Goal: Feedback & Contribution: Leave review/rating

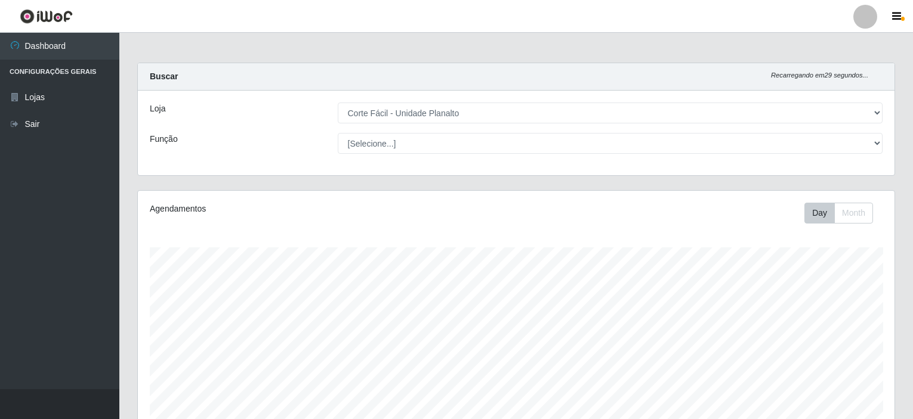
select select "202"
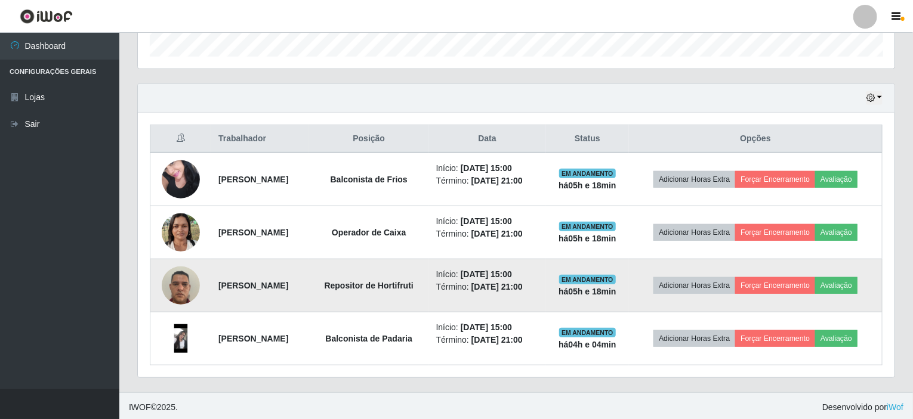
scroll to position [248, 756]
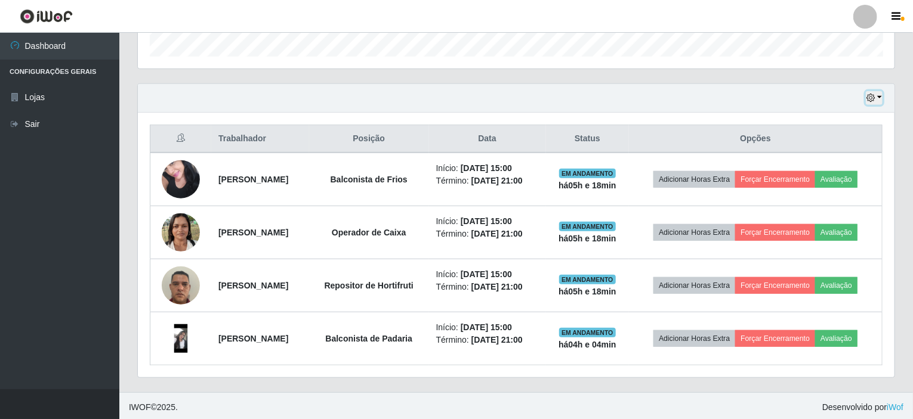
click at [879, 97] on button "button" at bounding box center [873, 98] width 17 height 14
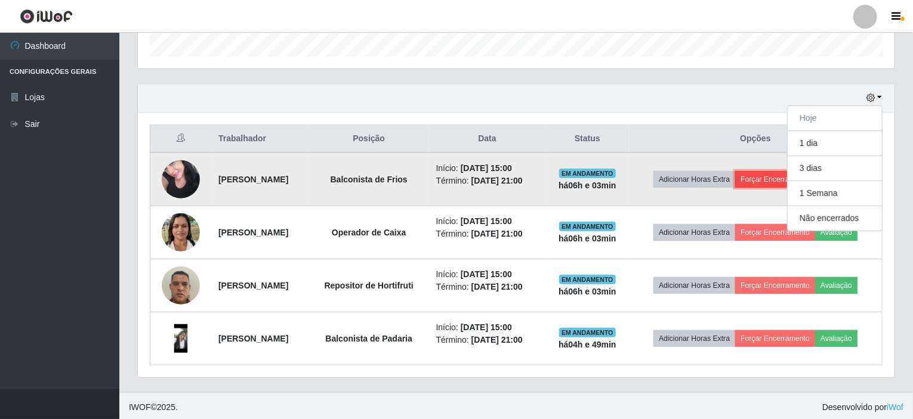
click at [763, 174] on button "Forçar Encerramento" at bounding box center [775, 179] width 80 height 17
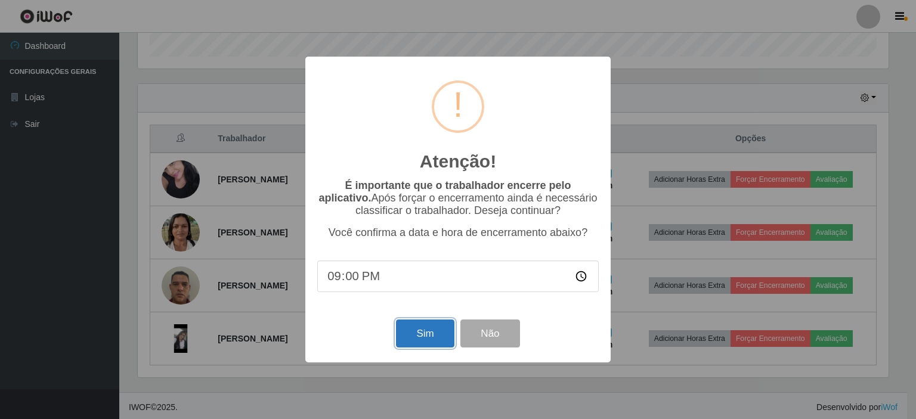
click at [428, 338] on button "Sim" at bounding box center [425, 334] width 58 height 28
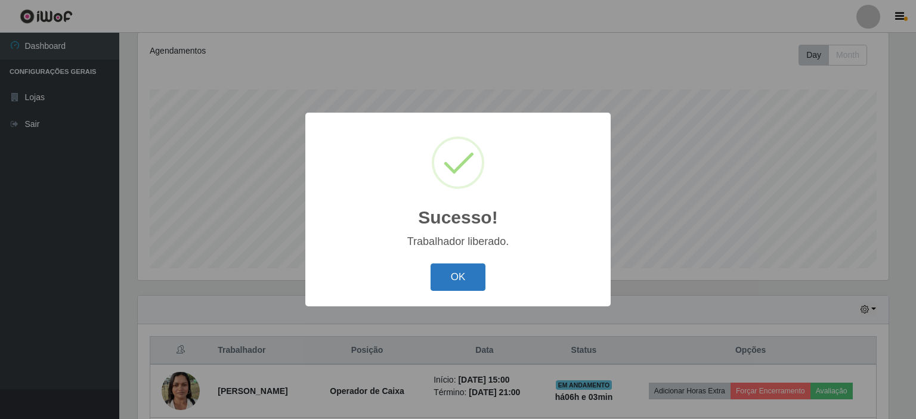
click at [453, 271] on button "OK" at bounding box center [458, 278] width 55 height 28
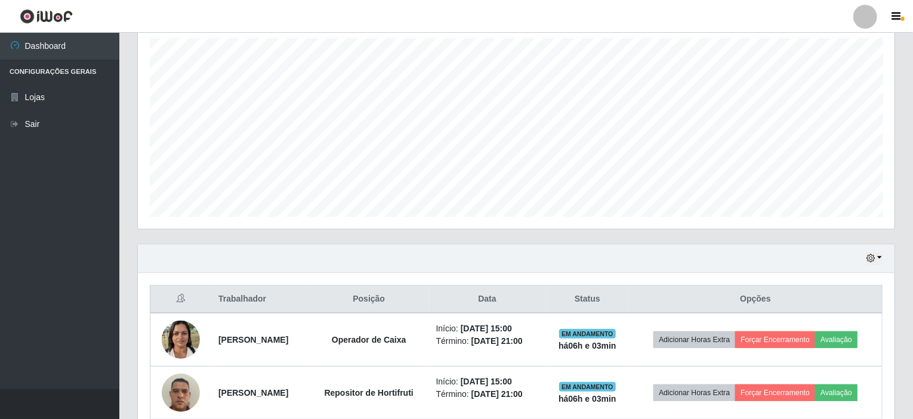
scroll to position [317, 0]
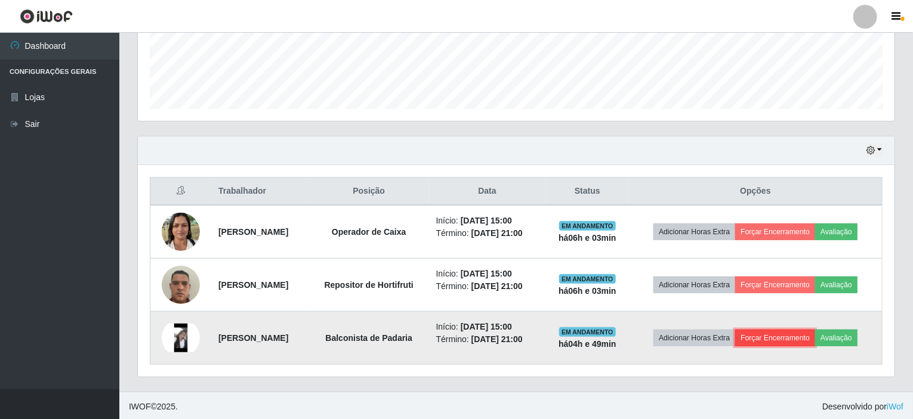
click at [774, 338] on button "Forçar Encerramento" at bounding box center [775, 338] width 80 height 17
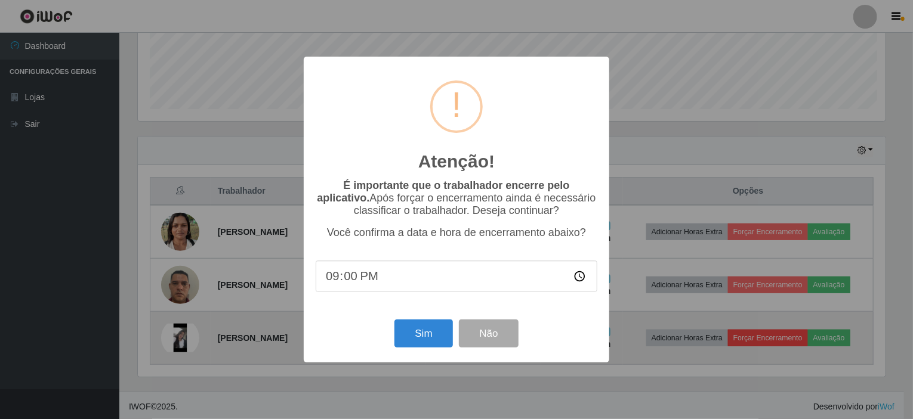
scroll to position [248, 752]
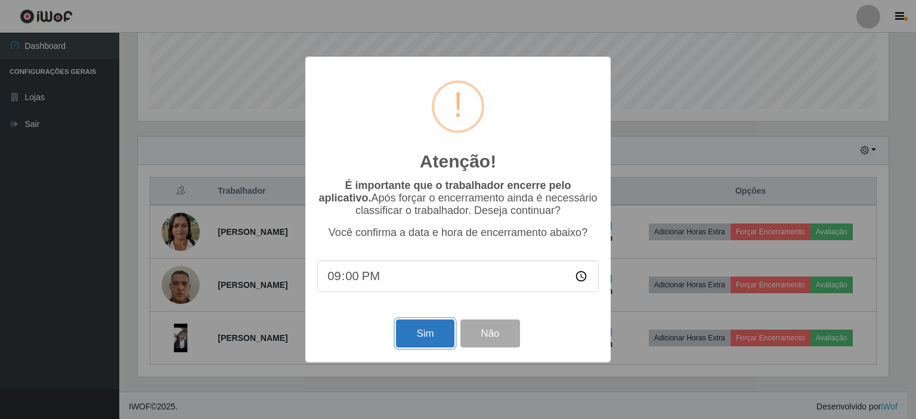
click at [429, 326] on button "Sim" at bounding box center [425, 334] width 58 height 28
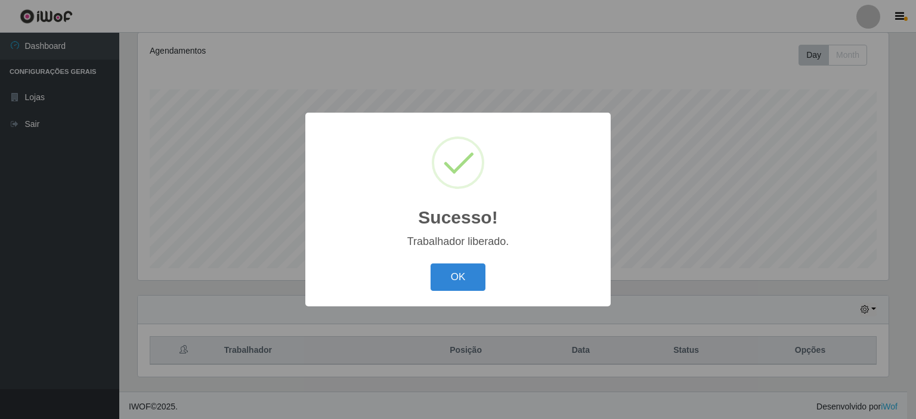
click at [453, 283] on button "OK" at bounding box center [458, 278] width 55 height 28
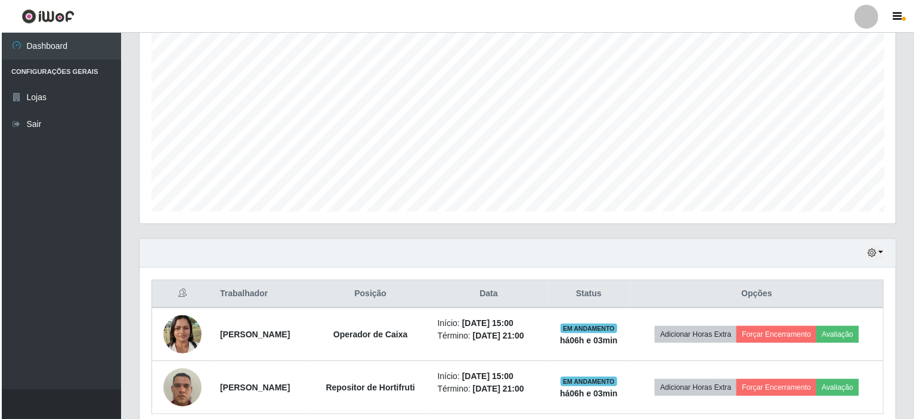
scroll to position [264, 0]
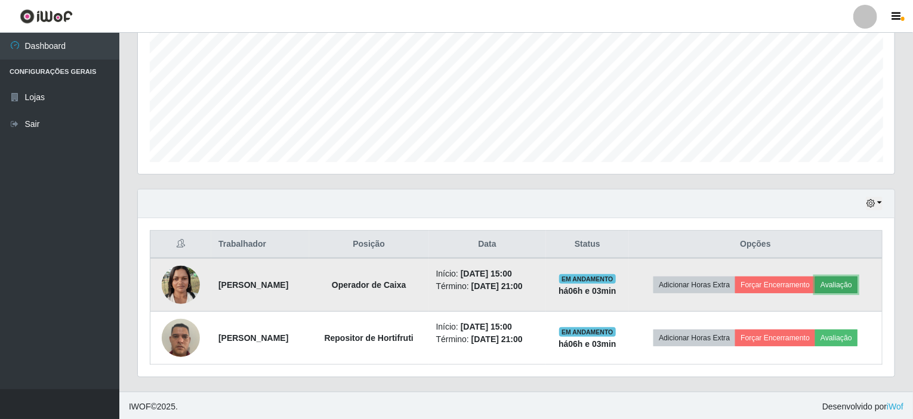
click at [847, 279] on button "Avaliação" at bounding box center [836, 285] width 42 height 17
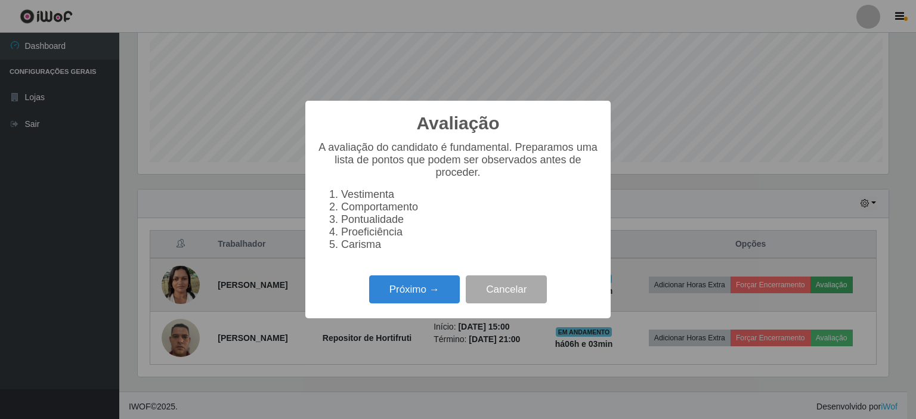
scroll to position [248, 752]
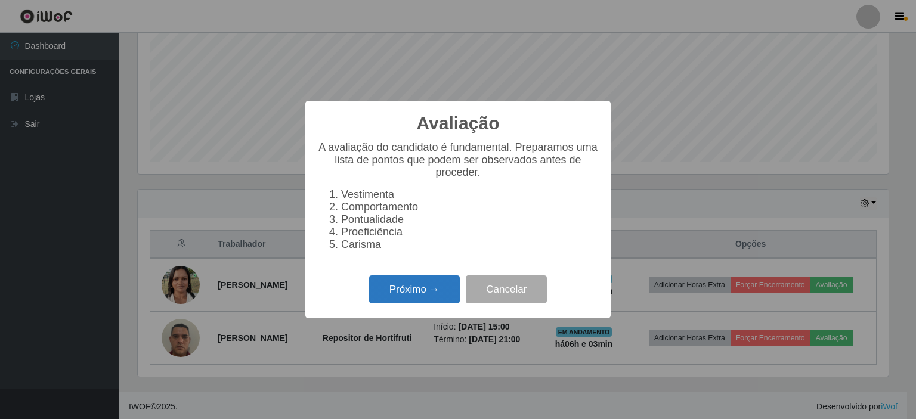
click at [428, 299] on button "Próximo →" at bounding box center [414, 290] width 91 height 28
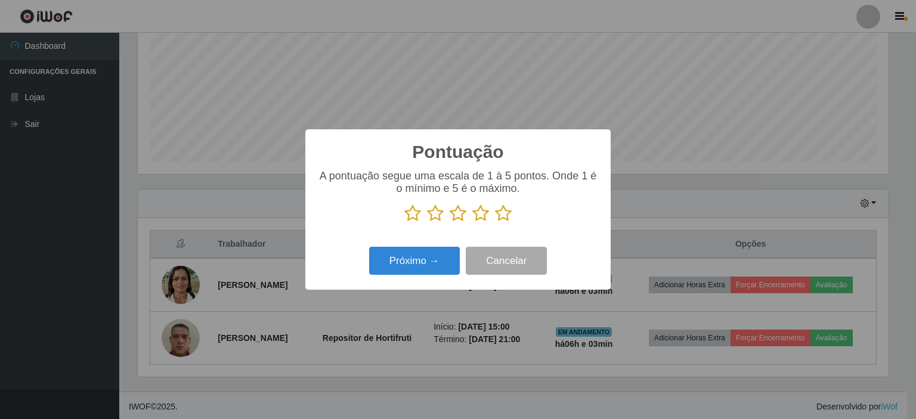
click at [501, 212] on icon at bounding box center [503, 214] width 17 height 18
click at [495, 222] on input "radio" at bounding box center [495, 222] width 0 height 0
click at [440, 267] on button "Próximo →" at bounding box center [414, 261] width 91 height 28
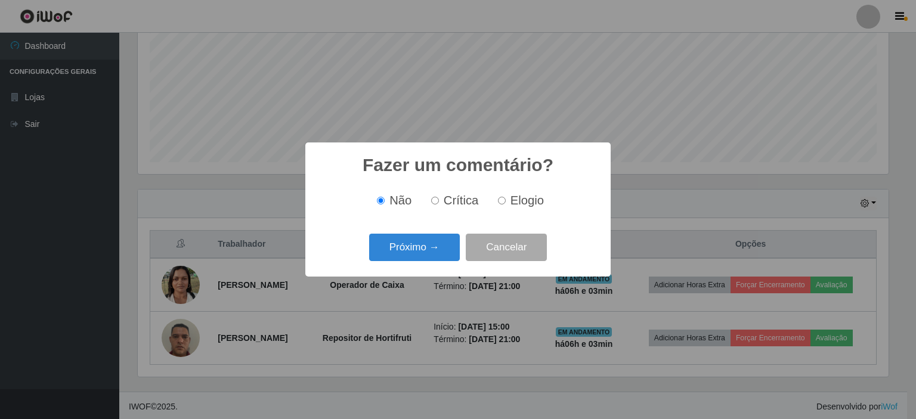
click at [498, 202] on input "Elogio" at bounding box center [502, 201] width 8 height 8
radio input "true"
click at [441, 243] on button "Próximo →" at bounding box center [414, 248] width 91 height 28
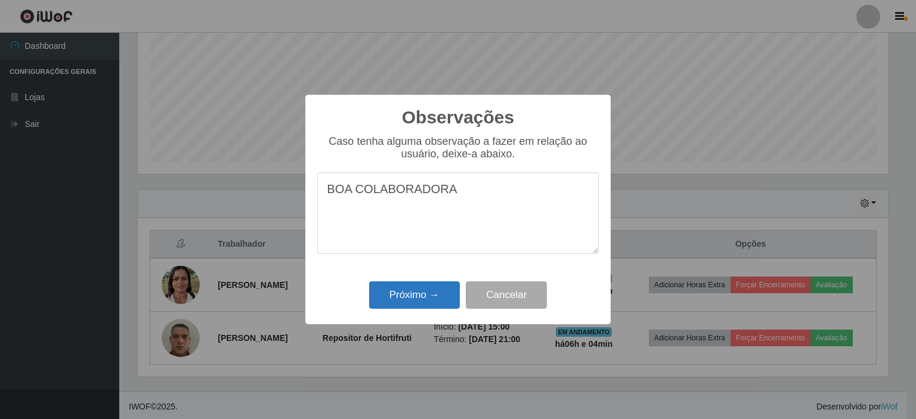
type textarea "BOA COLABORADORA"
click at [418, 298] on button "Próximo →" at bounding box center [414, 296] width 91 height 28
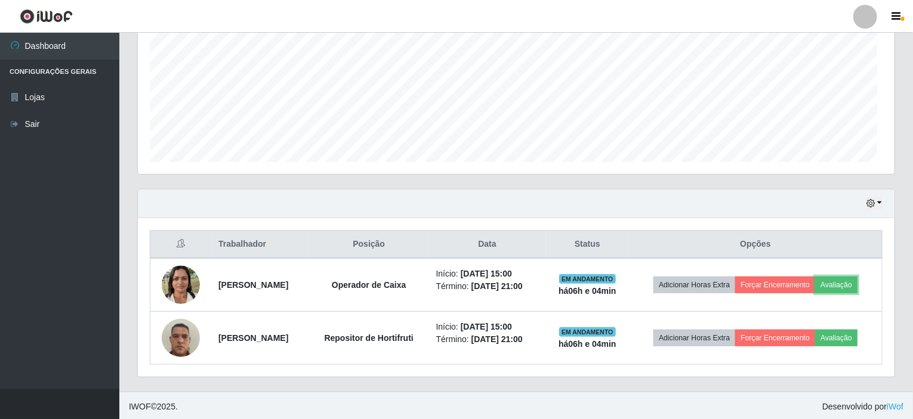
scroll to position [248, 756]
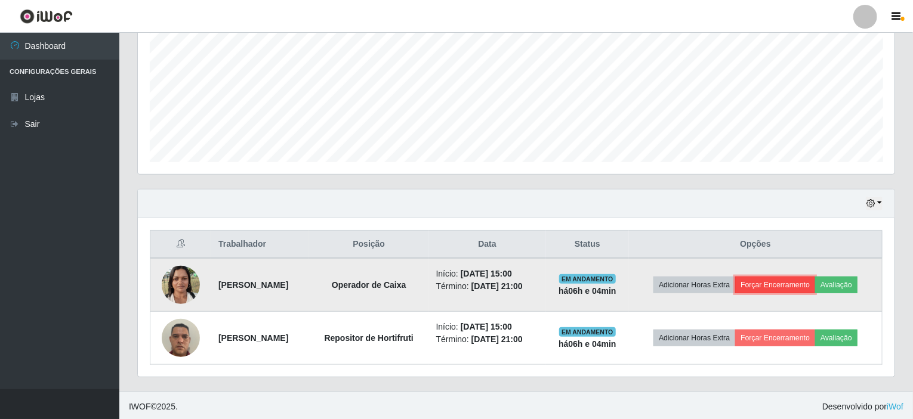
click at [762, 287] on button "Forçar Encerramento" at bounding box center [775, 285] width 80 height 17
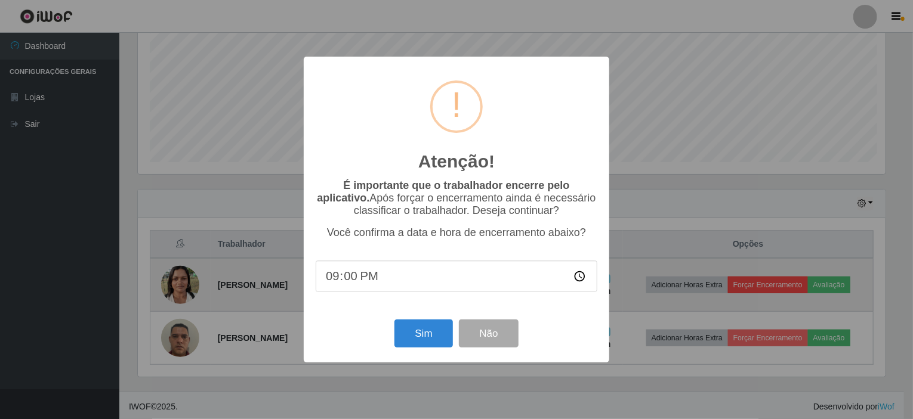
scroll to position [0, 0]
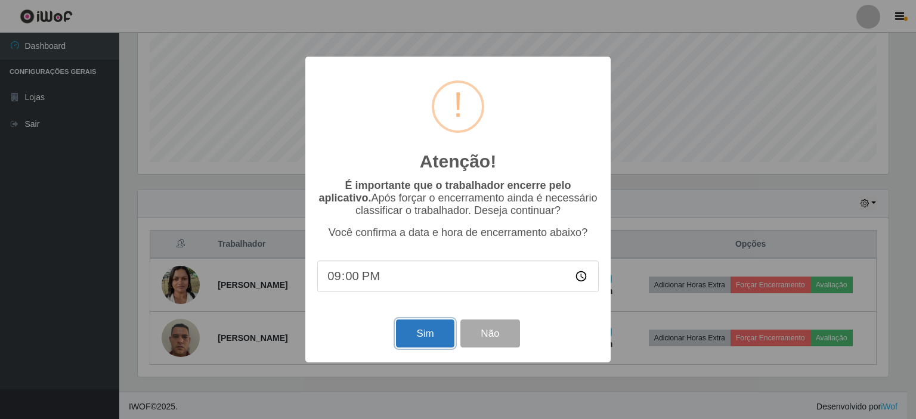
click at [429, 337] on button "Sim" at bounding box center [425, 334] width 58 height 28
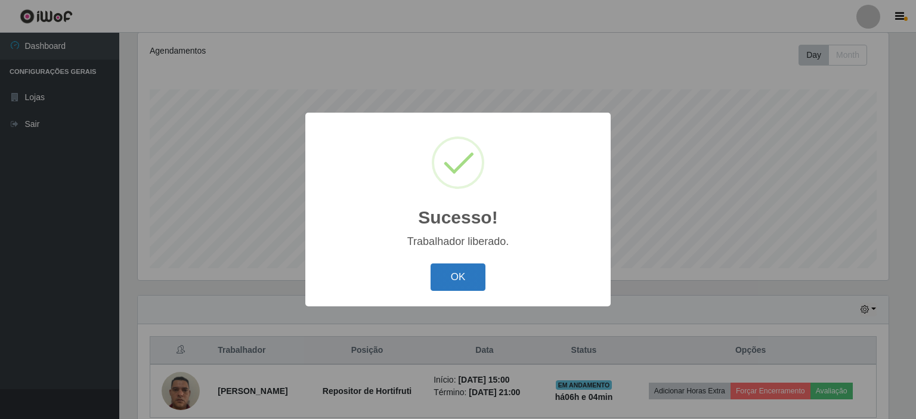
click at [462, 282] on button "OK" at bounding box center [458, 278] width 55 height 28
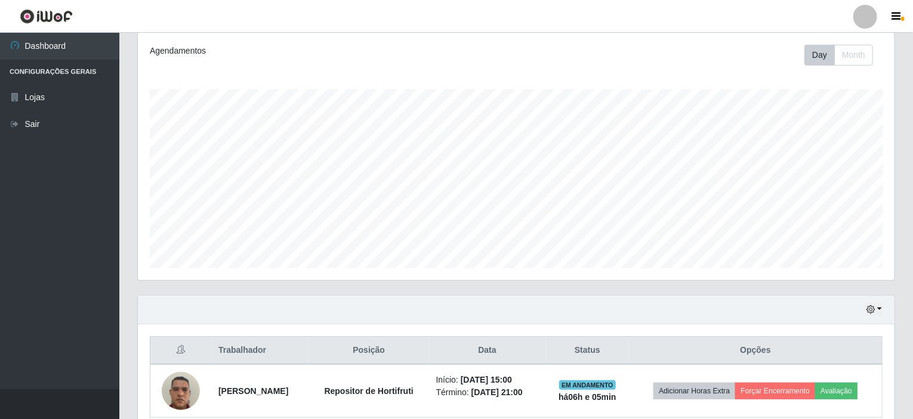
scroll to position [211, 0]
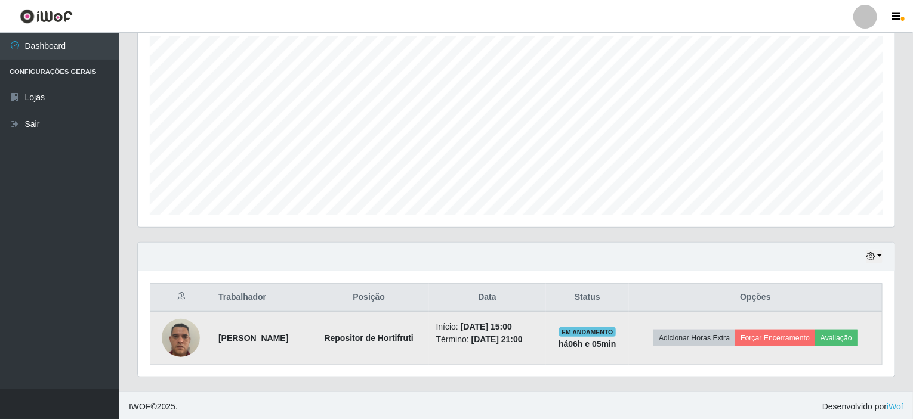
click at [192, 336] on img at bounding box center [181, 338] width 38 height 51
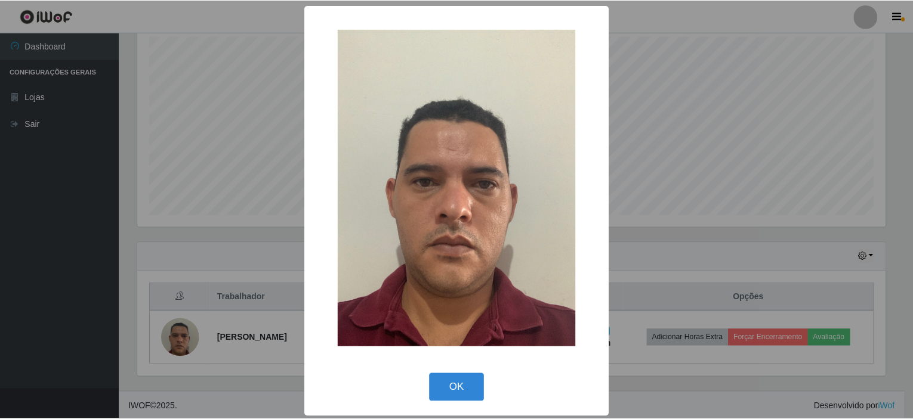
scroll to position [2, 0]
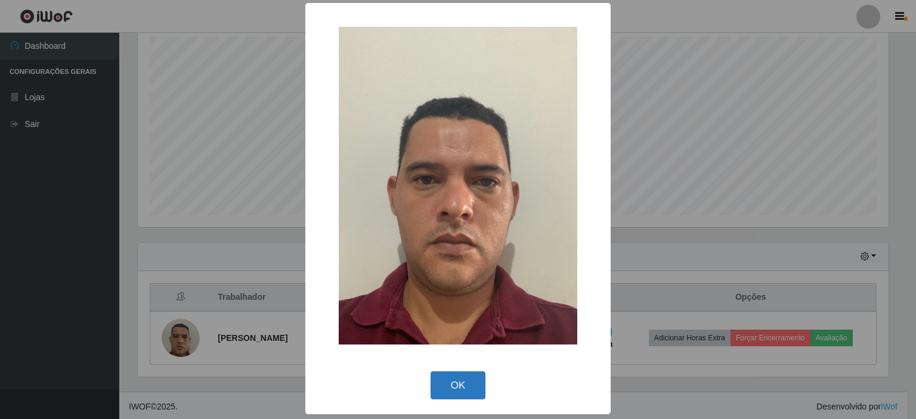
click at [456, 388] on button "OK" at bounding box center [458, 386] width 55 height 28
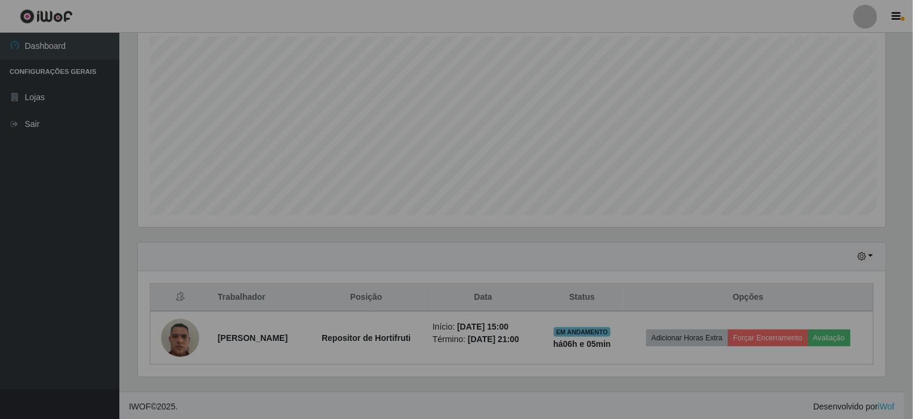
scroll to position [248, 756]
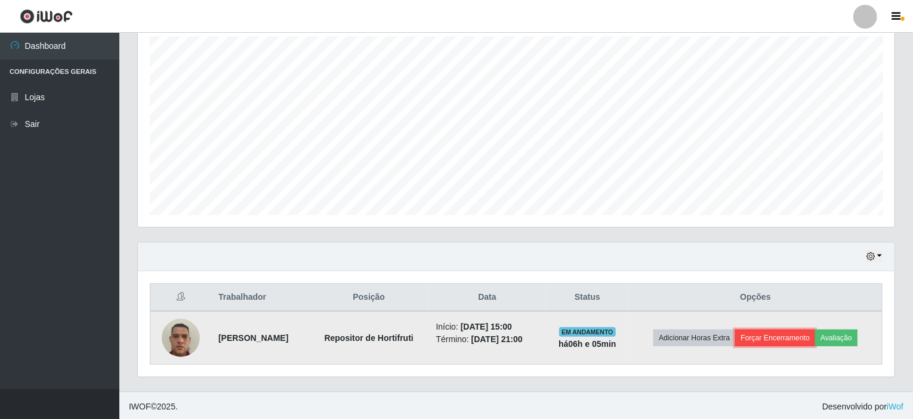
click at [794, 330] on button "Forçar Encerramento" at bounding box center [775, 338] width 80 height 17
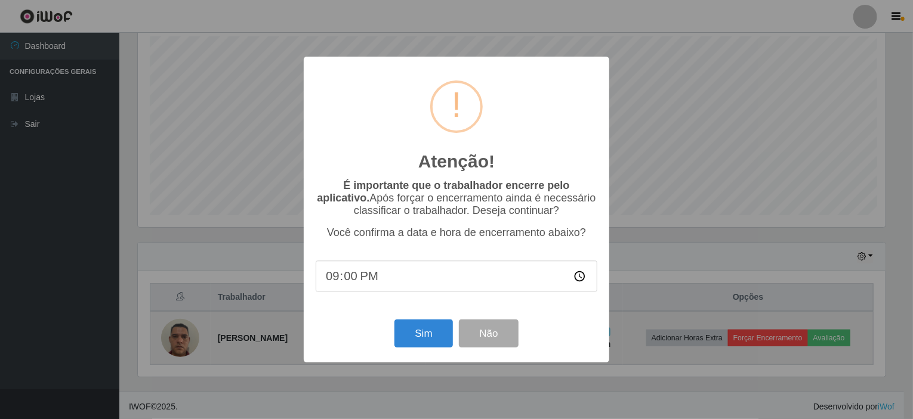
scroll to position [248, 752]
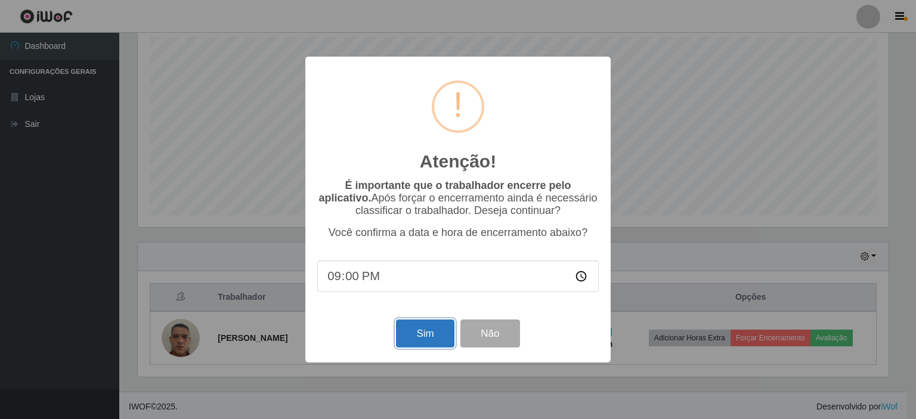
click at [429, 342] on button "Sim" at bounding box center [425, 334] width 58 height 28
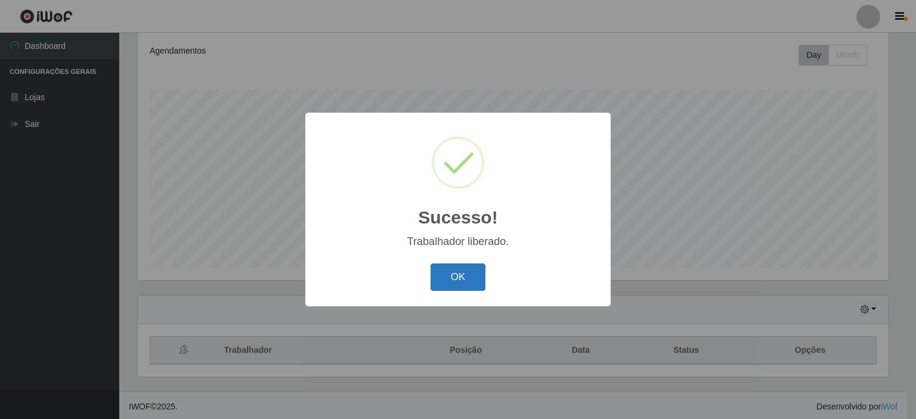
click at [444, 283] on button "OK" at bounding box center [458, 278] width 55 height 28
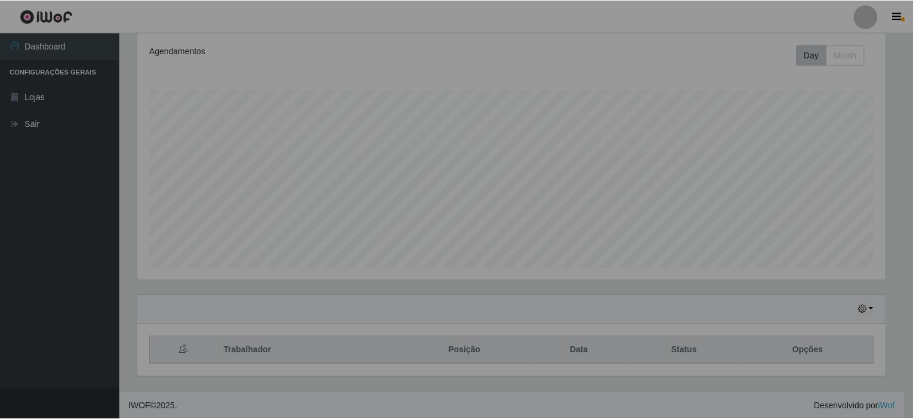
scroll to position [248, 756]
